Goal: Information Seeking & Learning: Stay updated

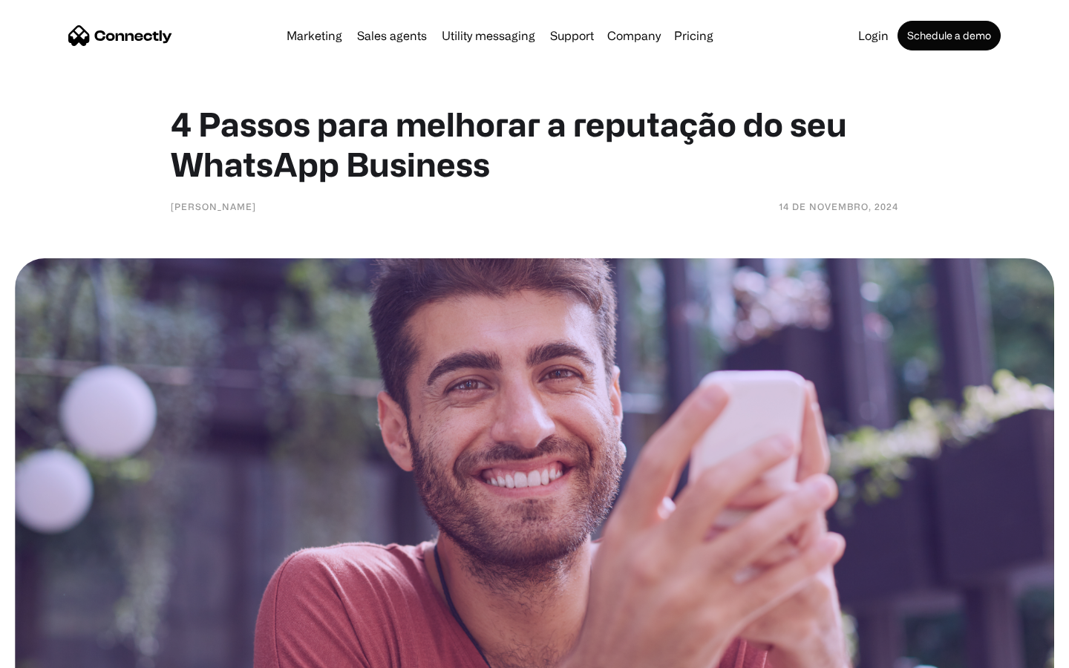
scroll to position [2781, 0]
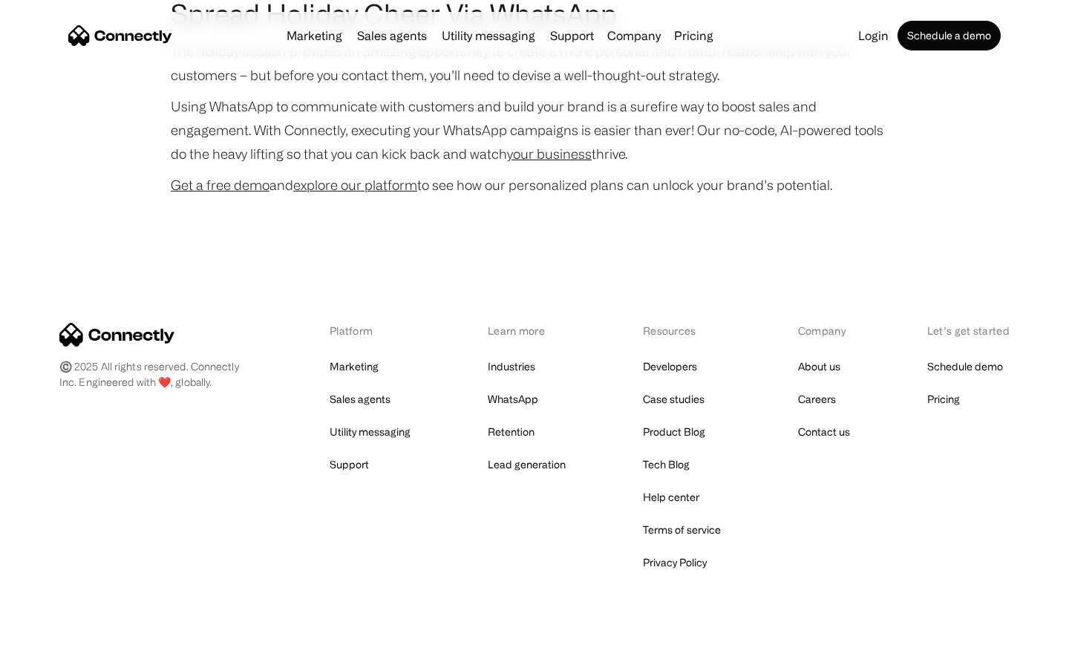
scroll to position [3051, 0]
